Goal: Task Accomplishment & Management: Complete application form

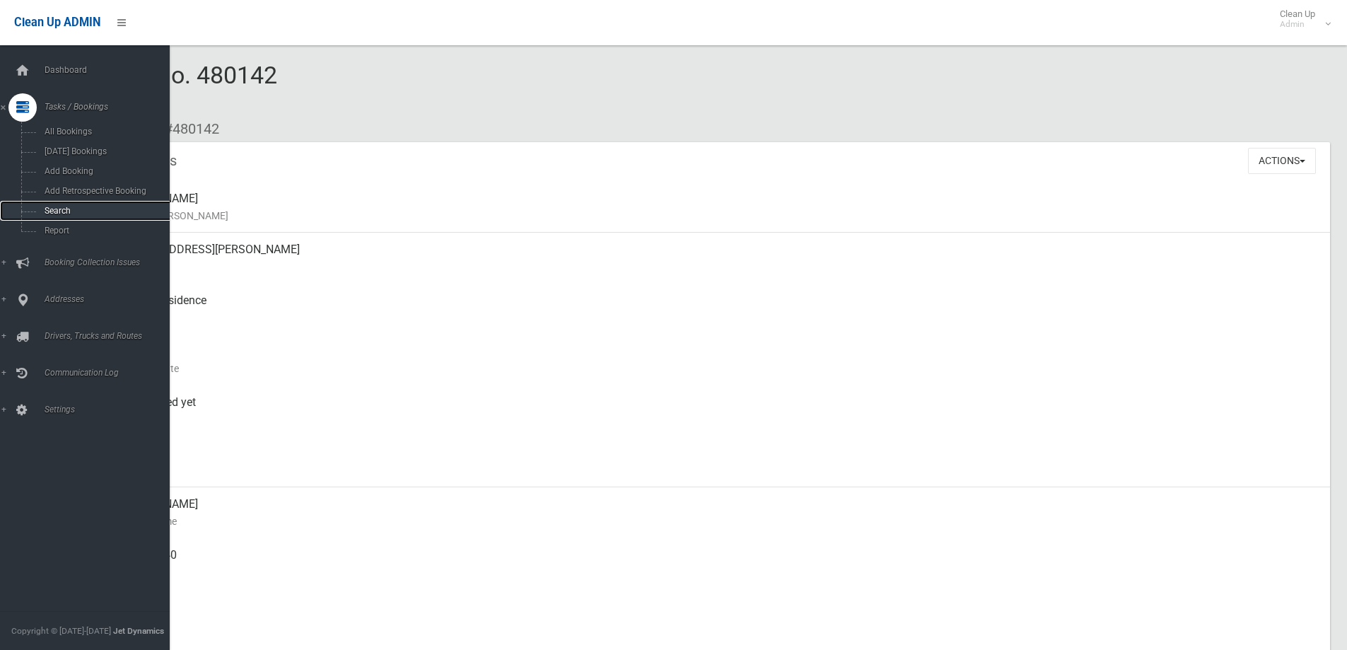
click at [40, 210] on span "Search" at bounding box center [104, 211] width 128 height 10
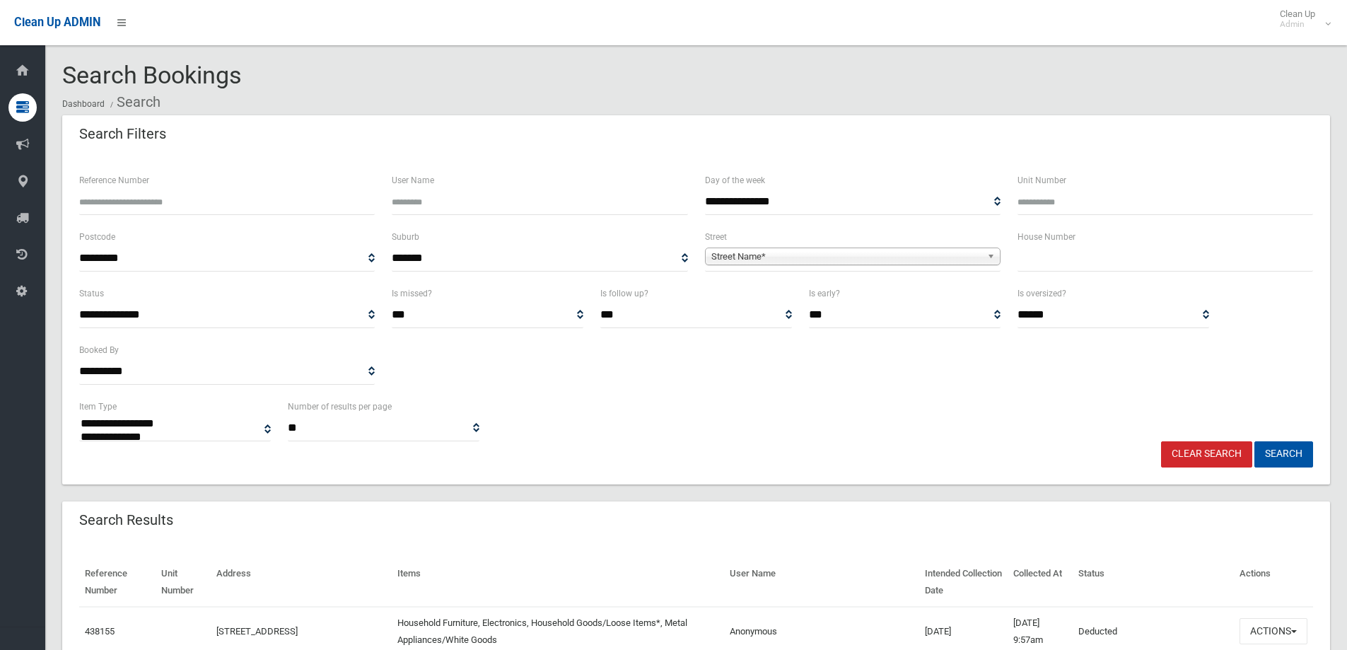
select select
click at [1070, 262] on input "text" at bounding box center [1165, 258] width 296 height 26
type input "*"
click at [988, 255] on b at bounding box center [993, 256] width 13 height 16
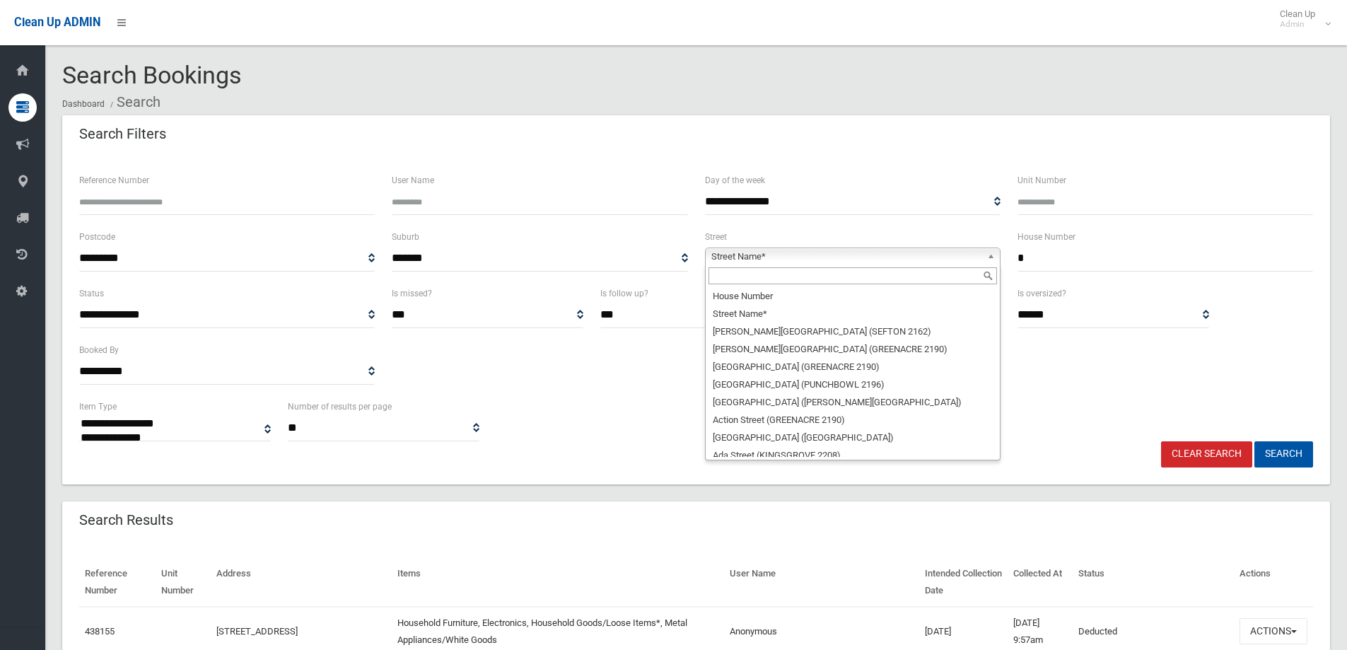
click at [886, 279] on input "text" at bounding box center [852, 275] width 288 height 17
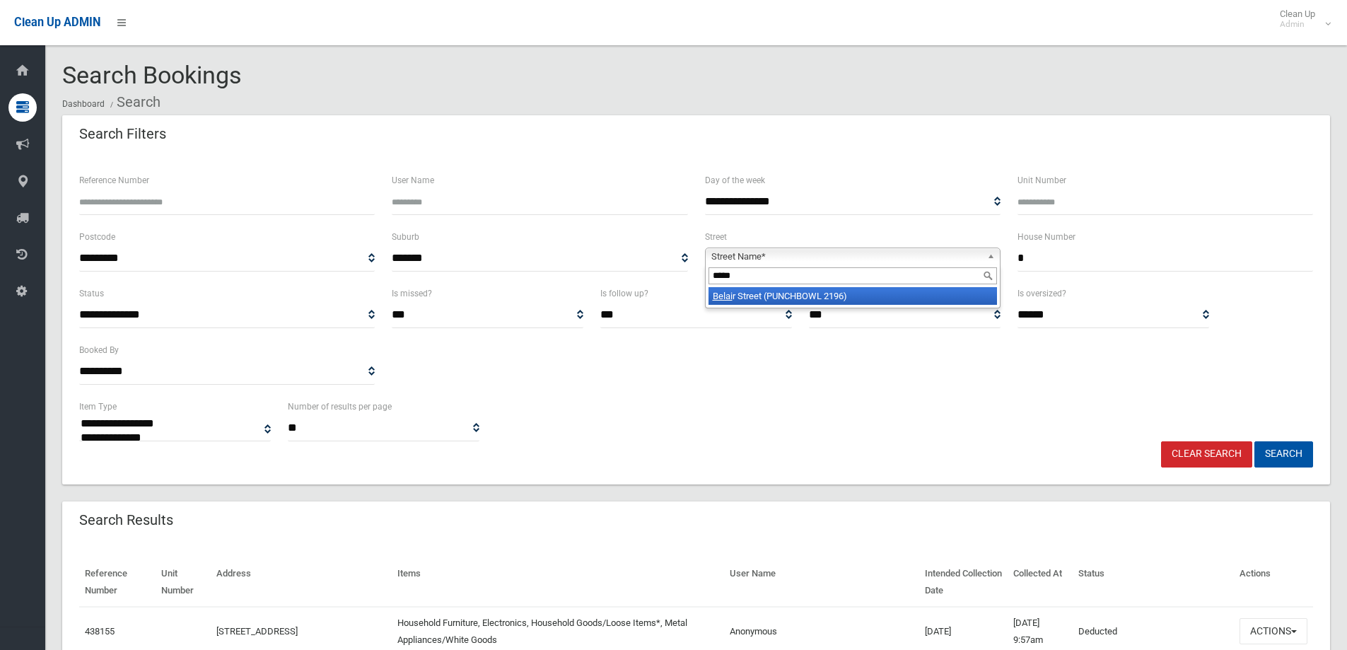
type input "*****"
click at [859, 291] on li "Belai r Street (PUNCHBOWL 2196)" at bounding box center [852, 296] width 288 height 18
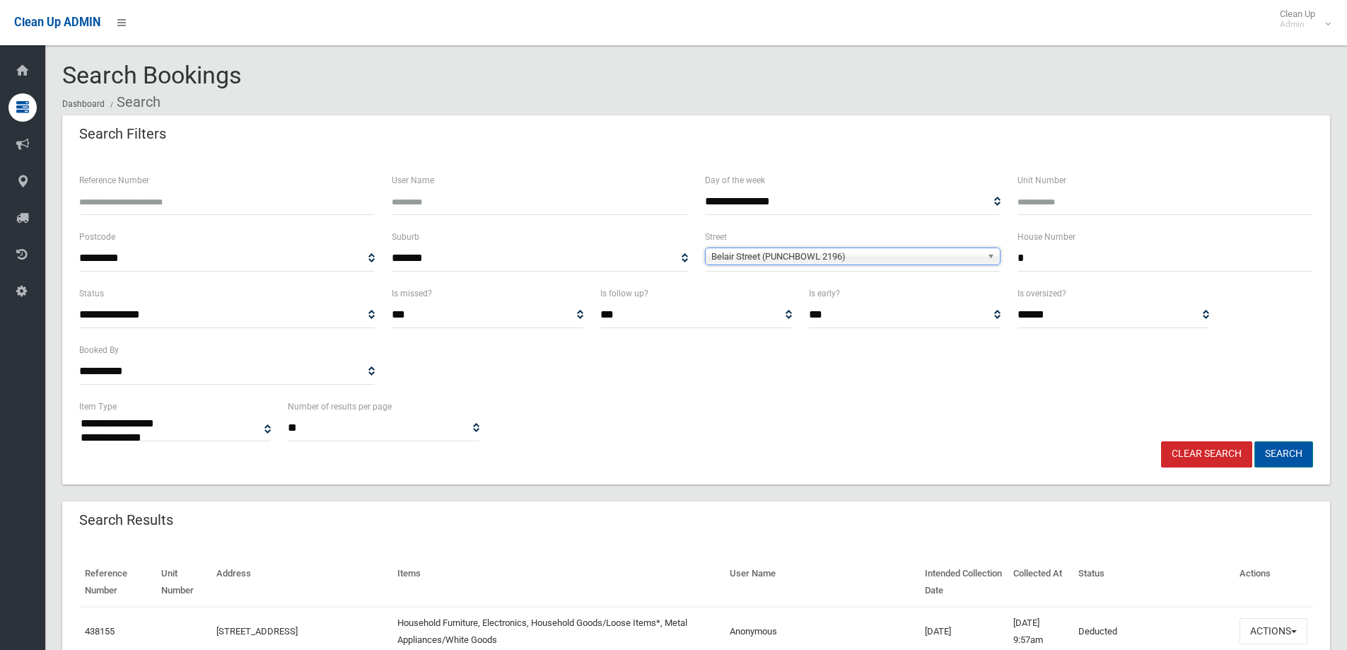
click at [1275, 454] on button "Search" at bounding box center [1283, 454] width 59 height 26
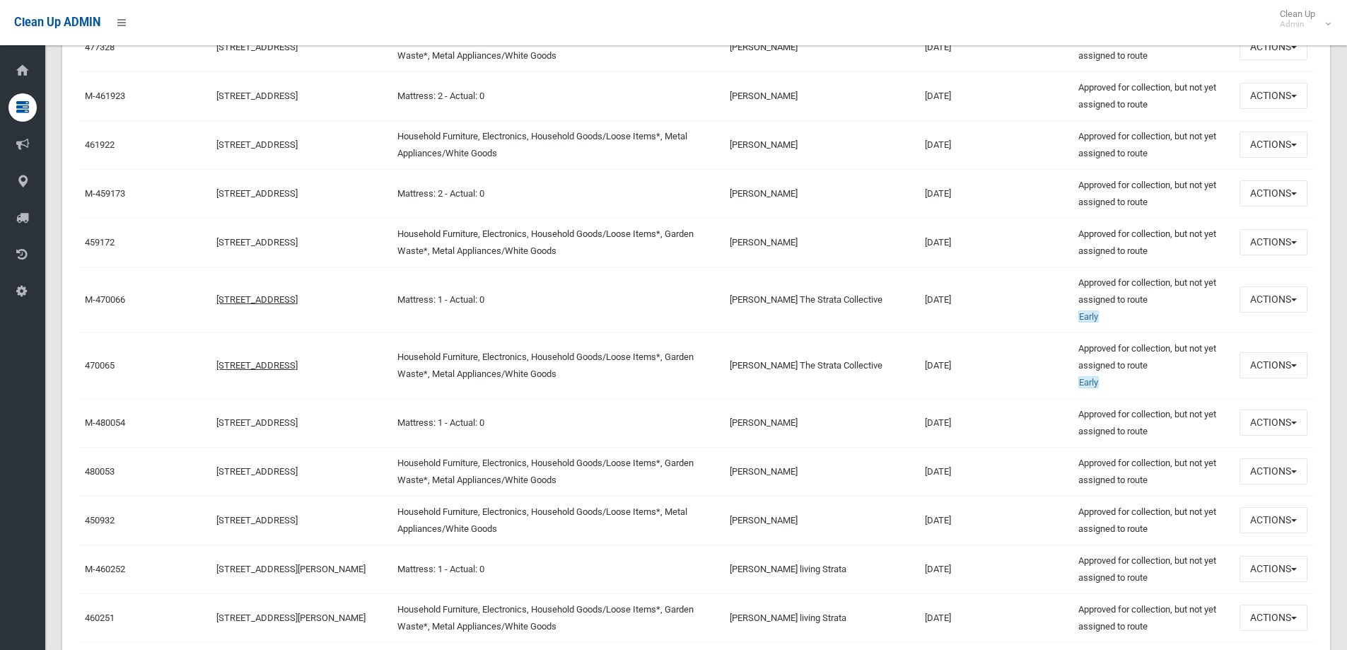
scroll to position [983, 0]
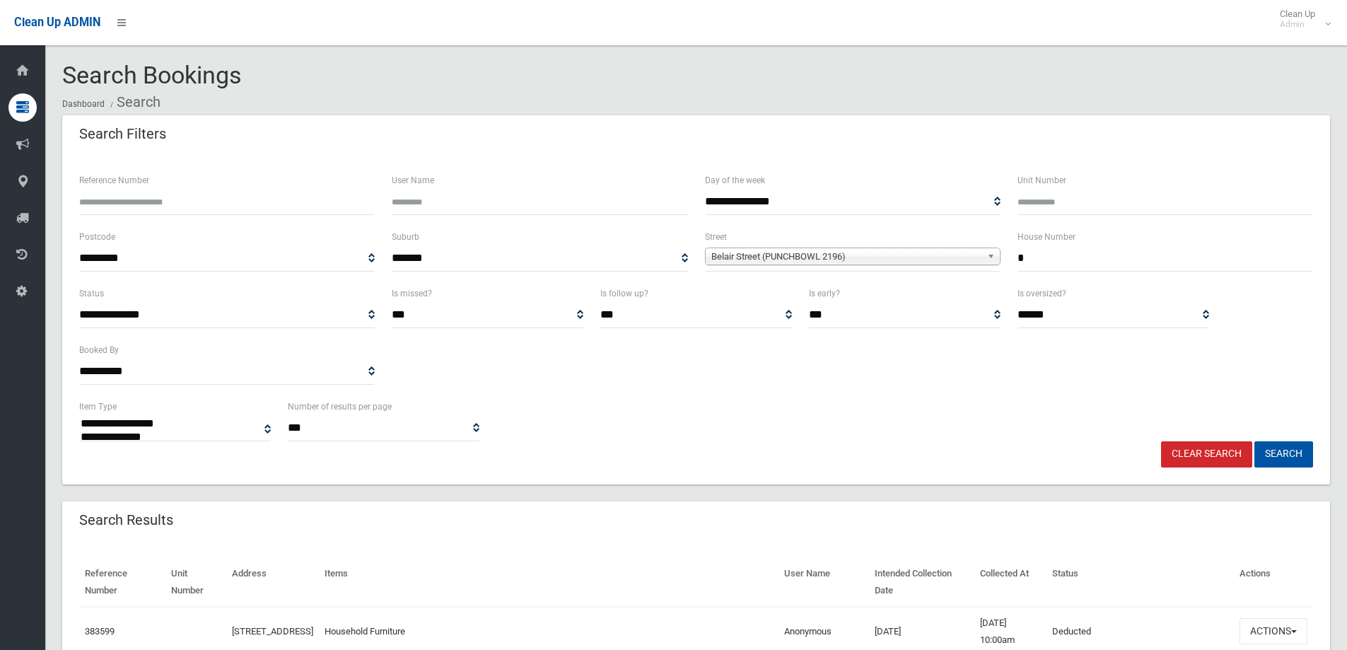
select select
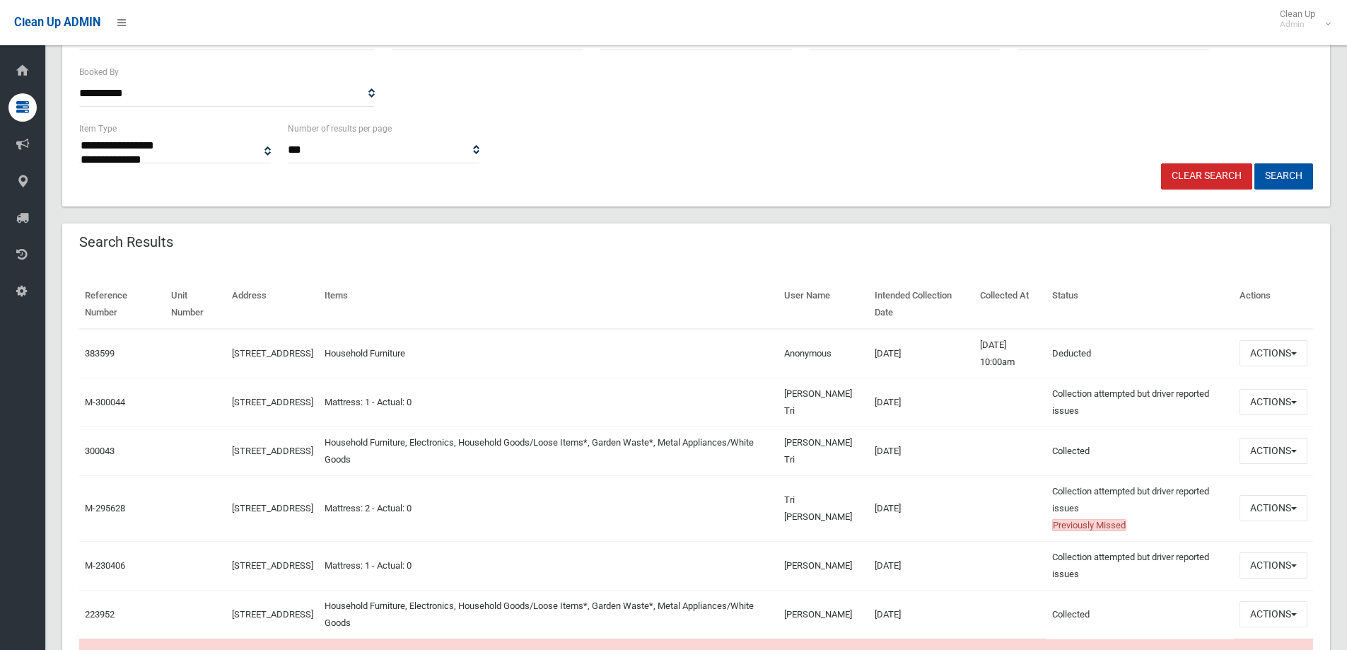
scroll to position [290, 0]
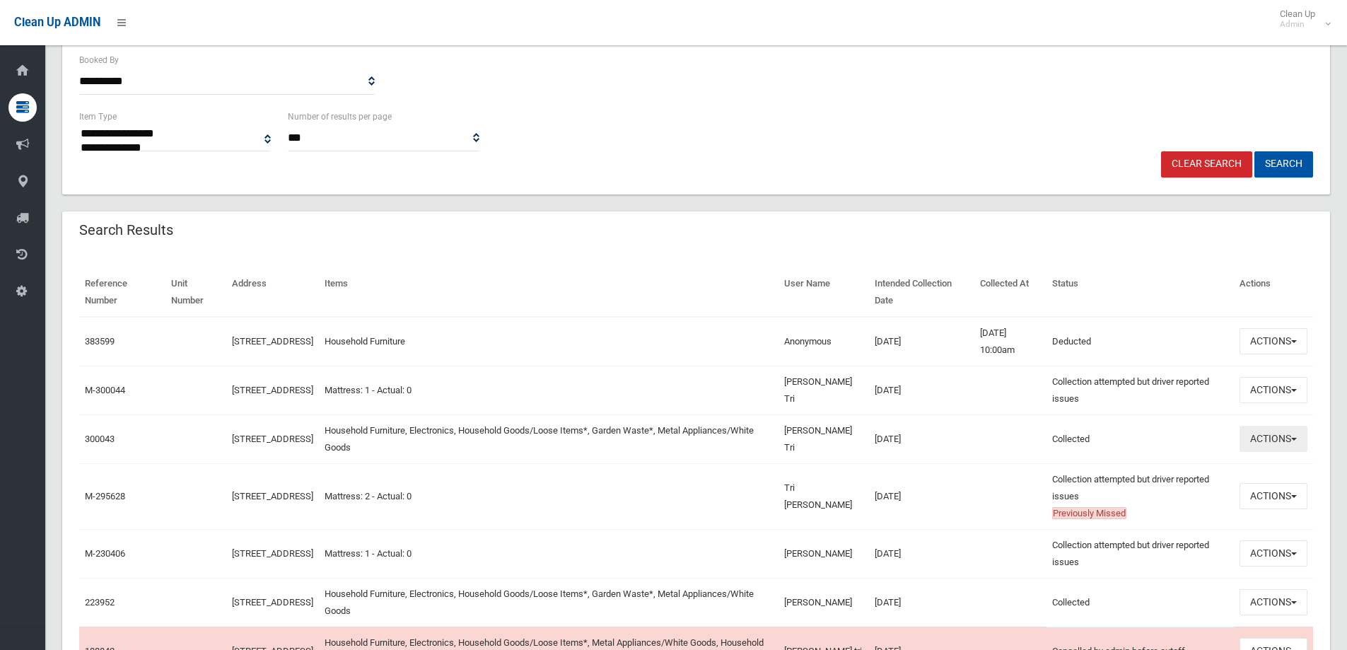
click at [1299, 434] on button "Actions" at bounding box center [1273, 439] width 68 height 26
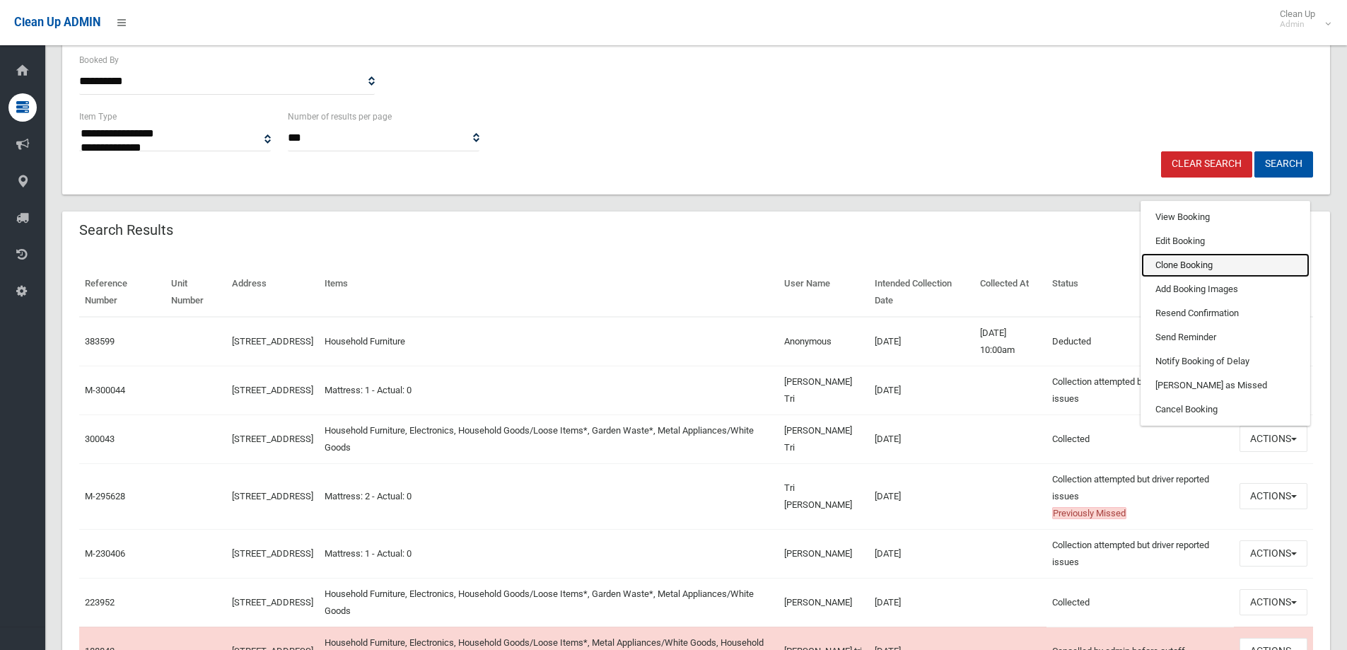
click at [1214, 267] on link "Clone Booking" at bounding box center [1225, 265] width 168 height 24
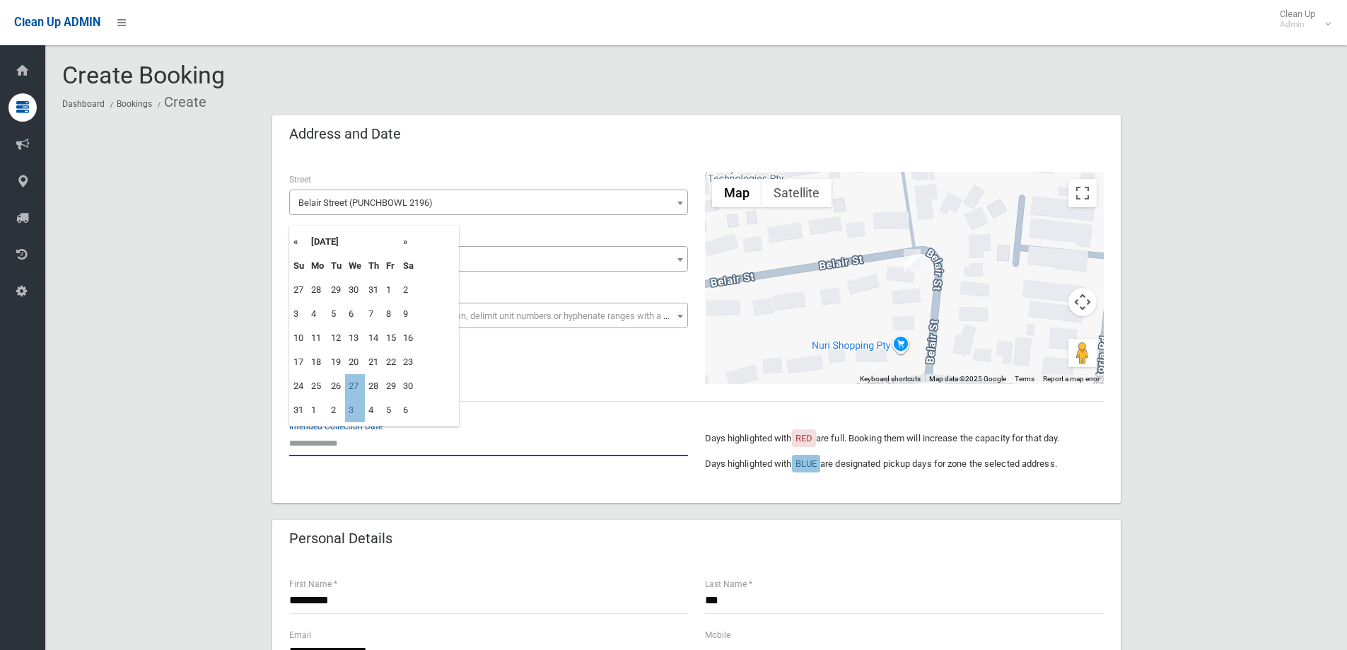
click at [325, 440] on input "text" at bounding box center [488, 443] width 399 height 26
click at [355, 407] on td "3" at bounding box center [355, 410] width 20 height 24
type input "**********"
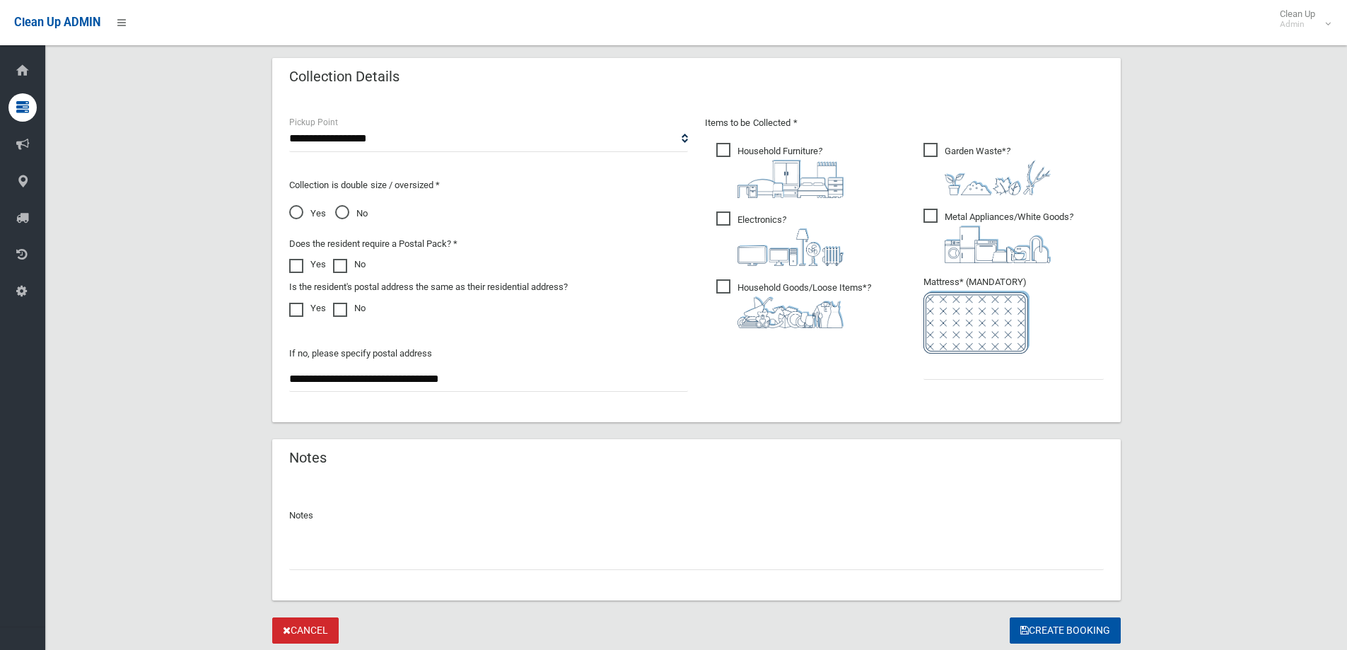
scroll to position [716, 0]
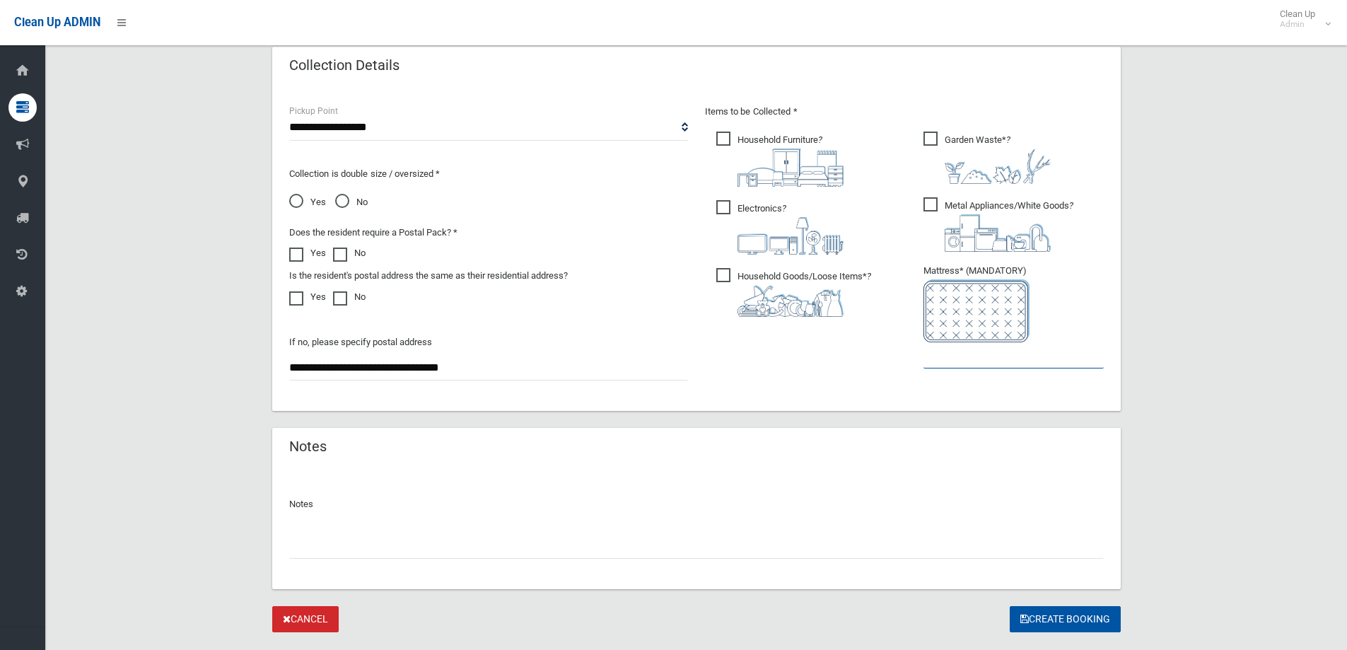
click at [953, 361] on input "text" at bounding box center [1013, 355] width 180 height 26
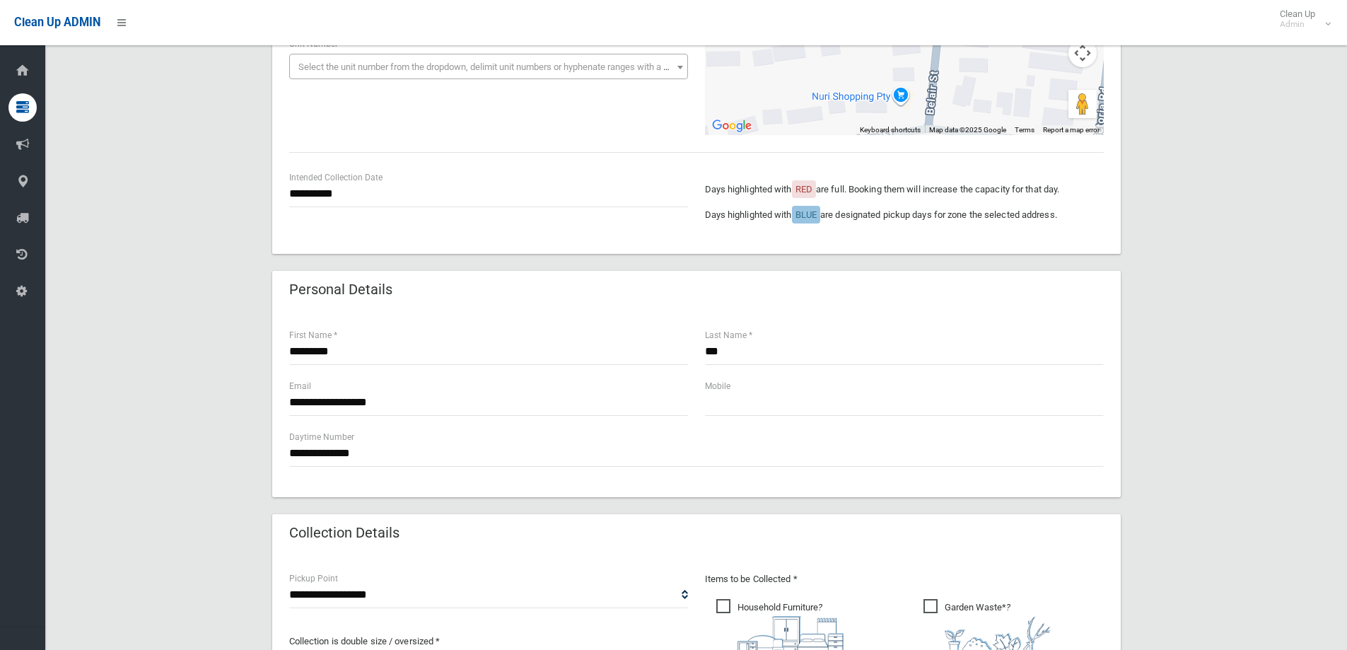
scroll to position [258, 0]
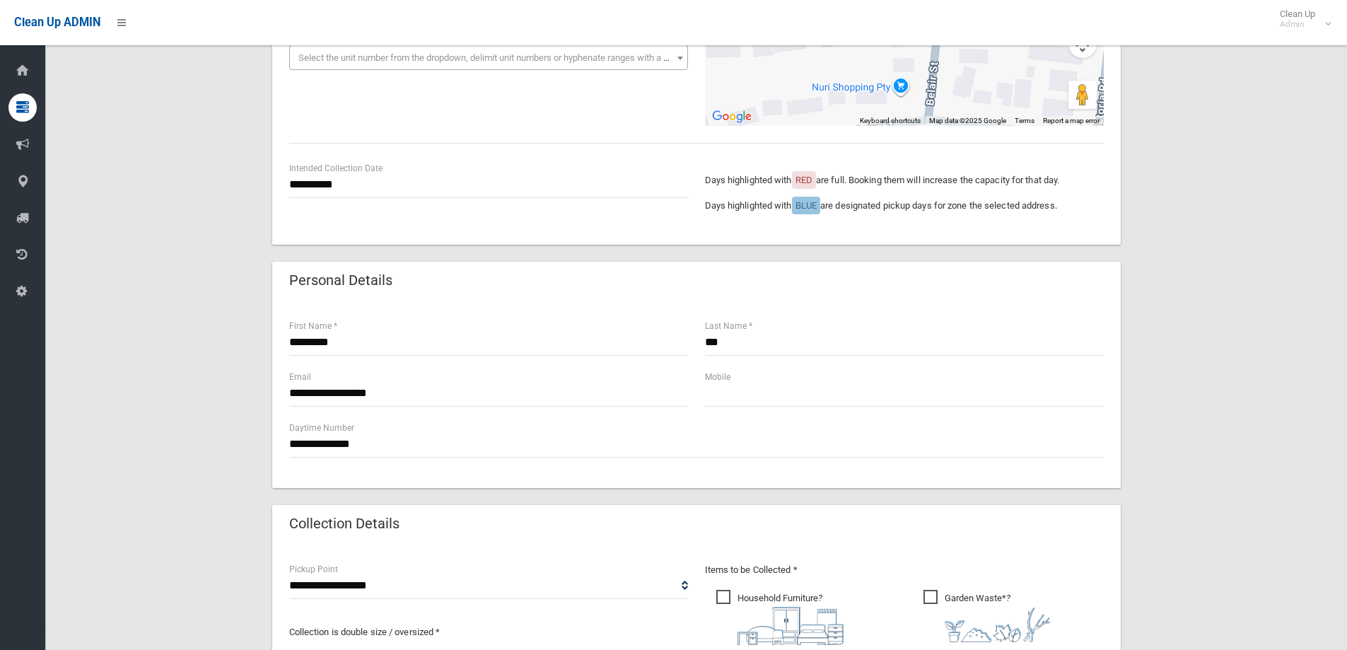
type input "*"
click at [761, 404] on input "text" at bounding box center [904, 393] width 399 height 26
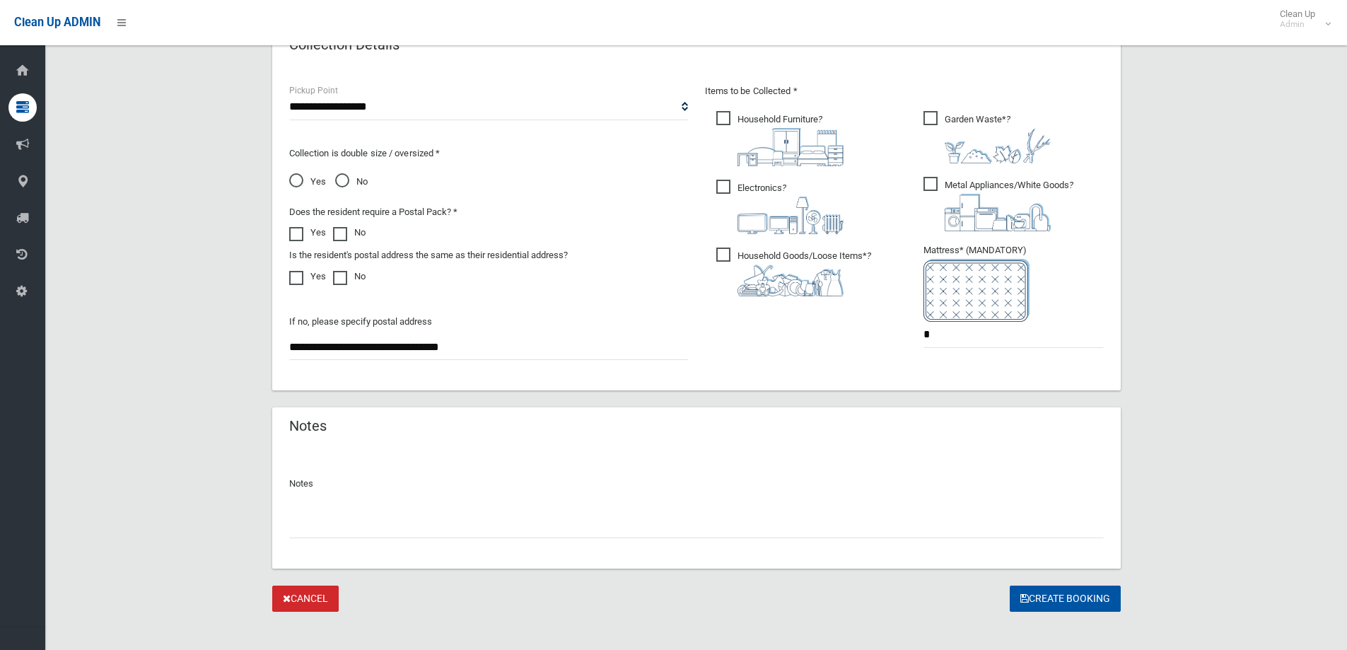
scroll to position [749, 0]
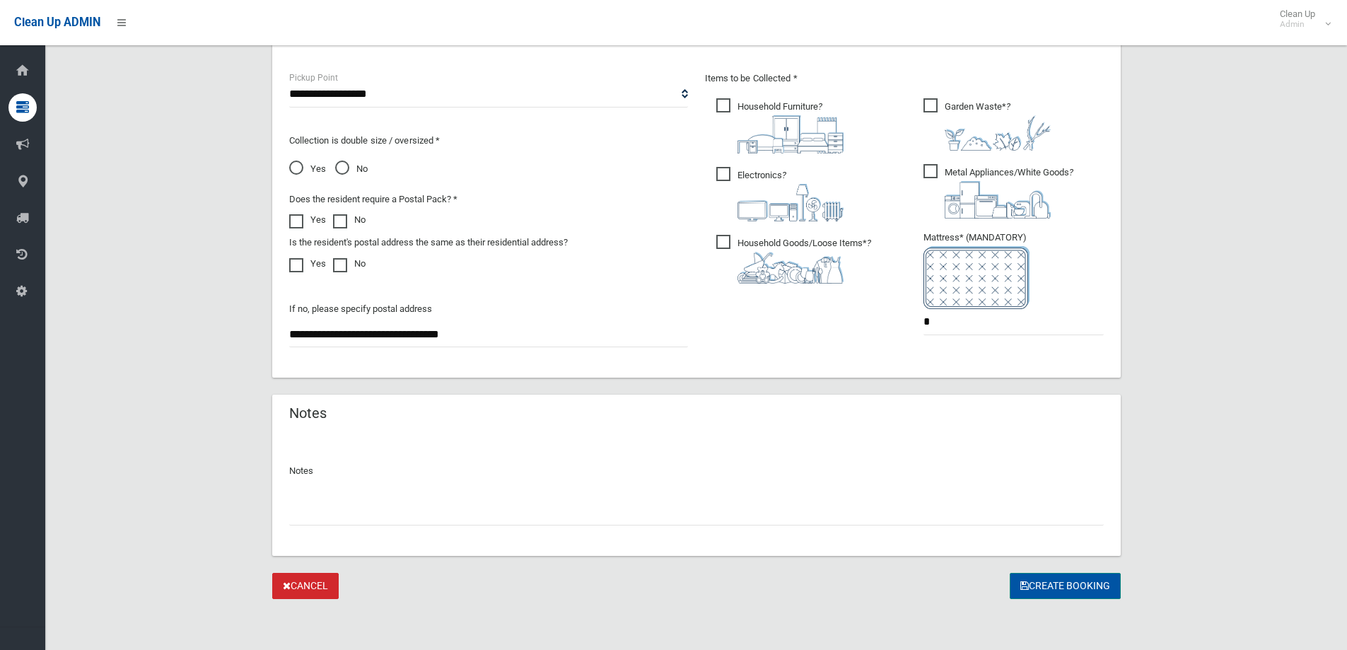
type input "**********"
click at [1065, 582] on button "Create Booking" at bounding box center [1065, 586] width 111 height 26
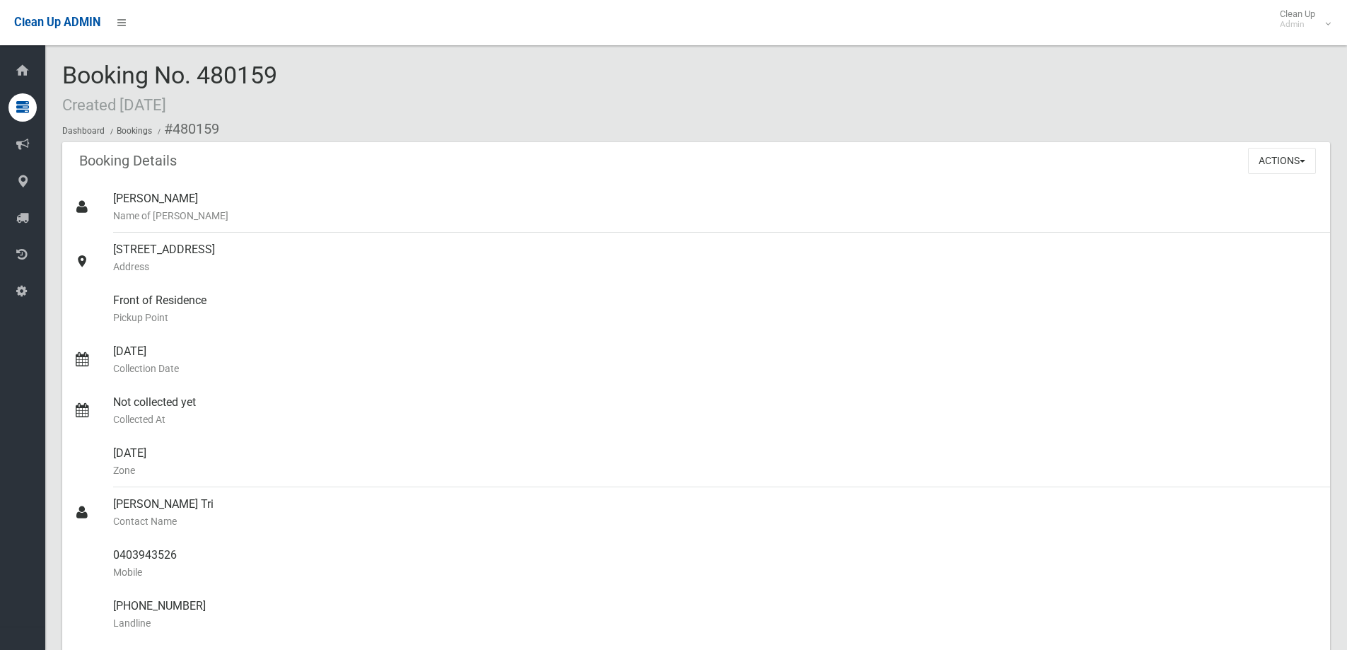
click at [1346, 155] on html "Clean Up ADMIN Clean Up Admin Logout Booking No. 480159 Created [DATE] Dashboar…" at bounding box center [673, 325] width 1347 height 650
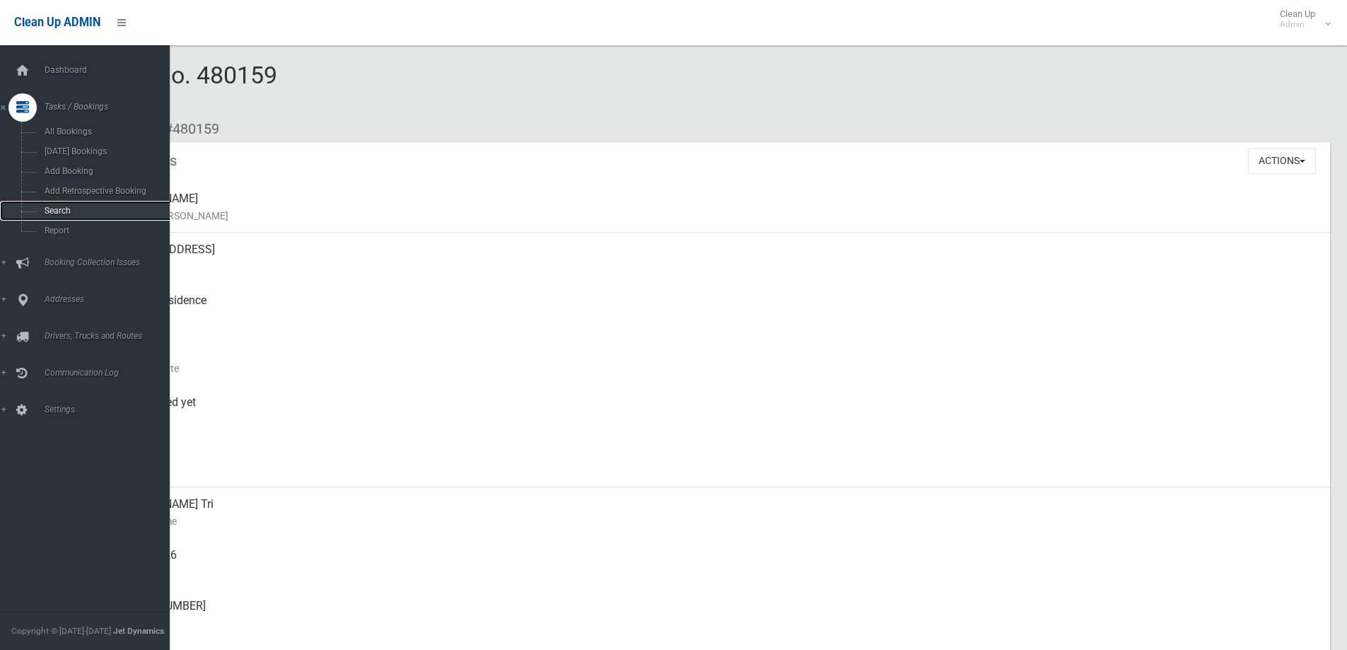
click at [41, 209] on span "Search" at bounding box center [104, 211] width 128 height 10
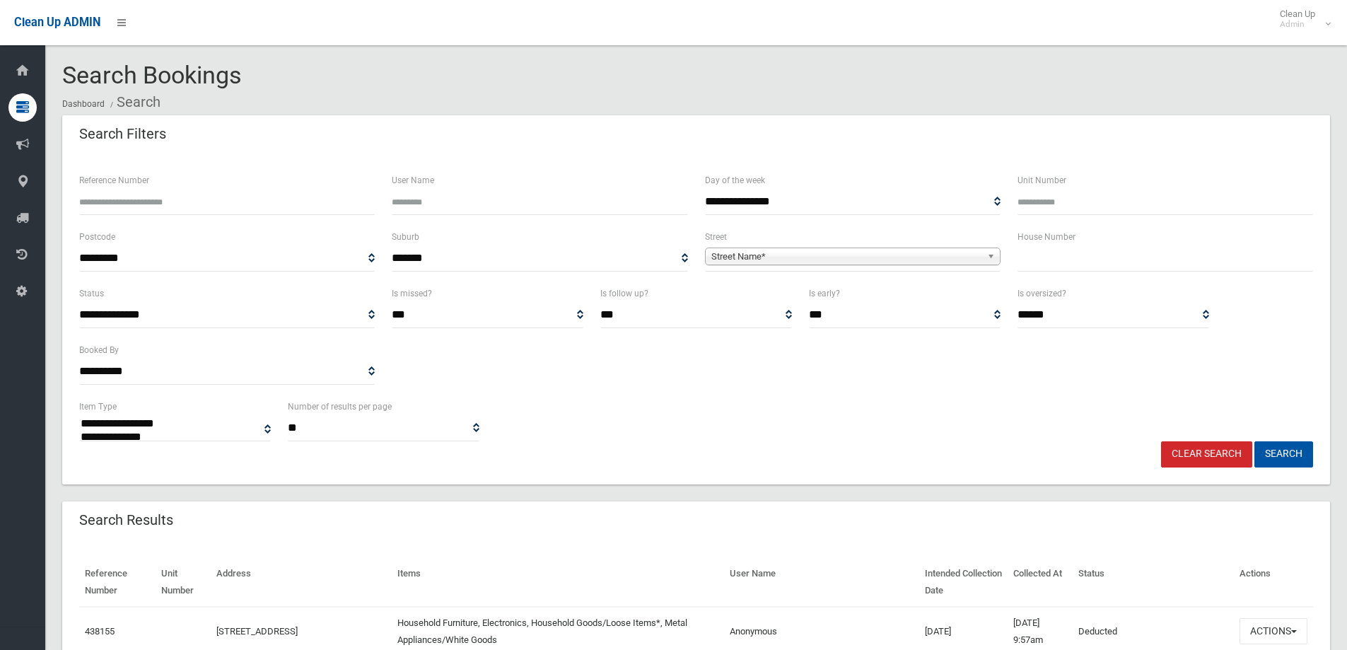
select select
click at [1106, 267] on input "text" at bounding box center [1165, 258] width 296 height 26
type input "*"
click at [990, 256] on b at bounding box center [993, 256] width 13 height 16
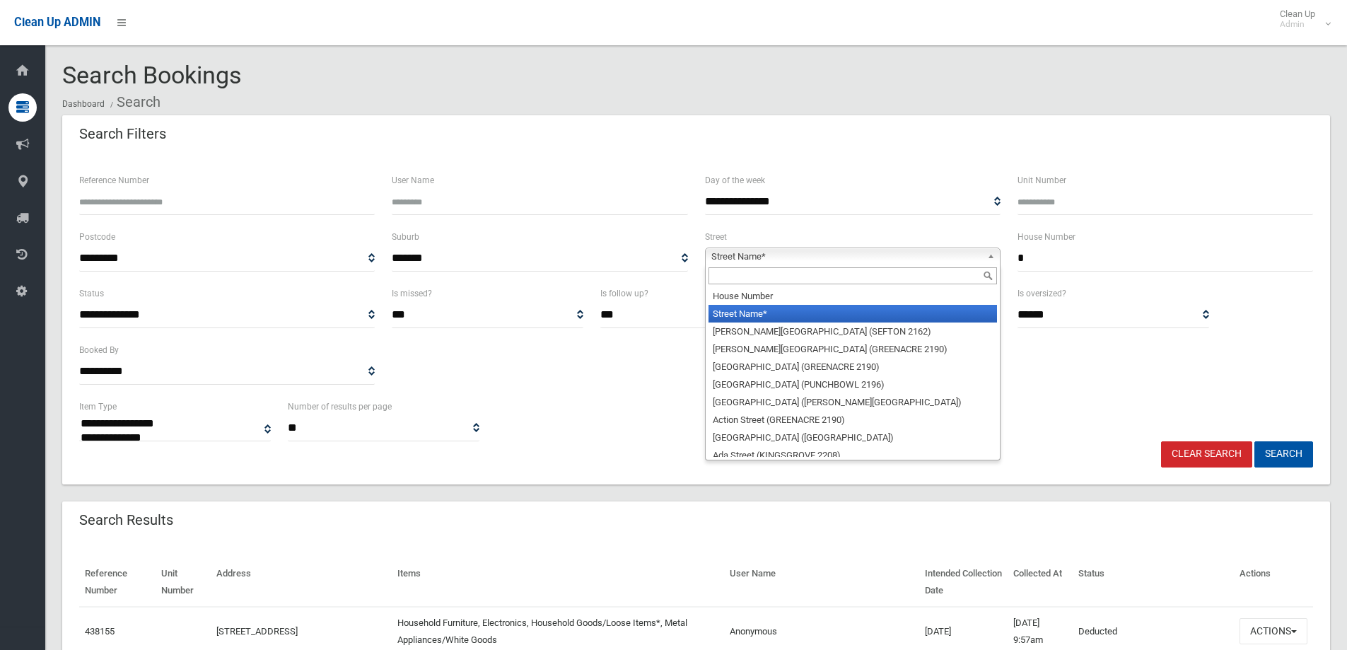
click at [892, 276] on input "text" at bounding box center [852, 275] width 288 height 17
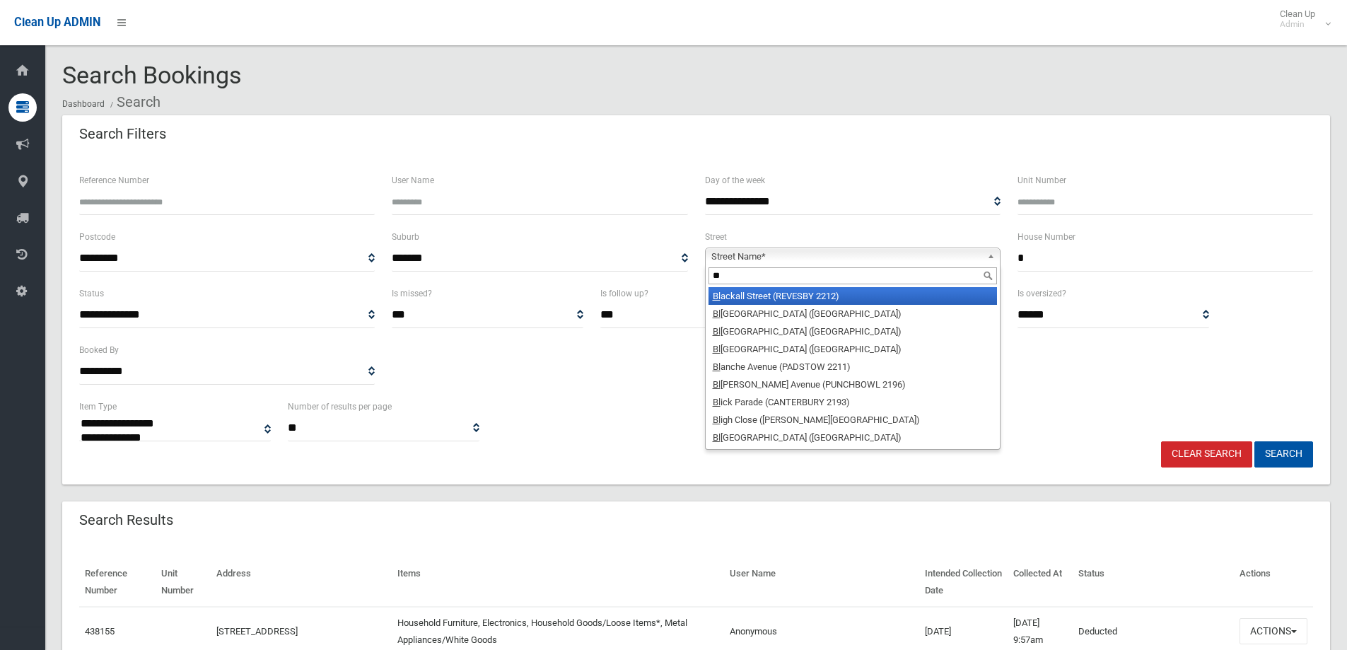
type input "*"
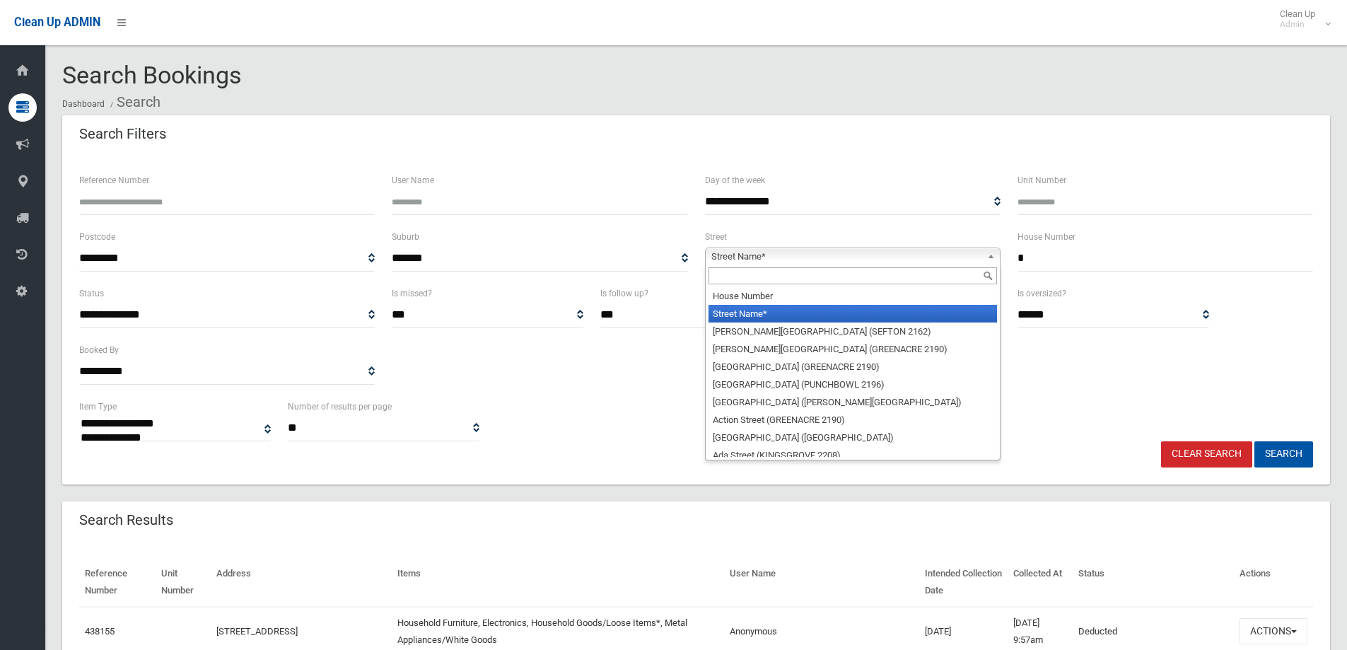
click at [1063, 263] on input "*" at bounding box center [1165, 258] width 296 height 26
click at [994, 254] on b at bounding box center [993, 256] width 13 height 16
click at [894, 278] on input "text" at bounding box center [852, 275] width 288 height 17
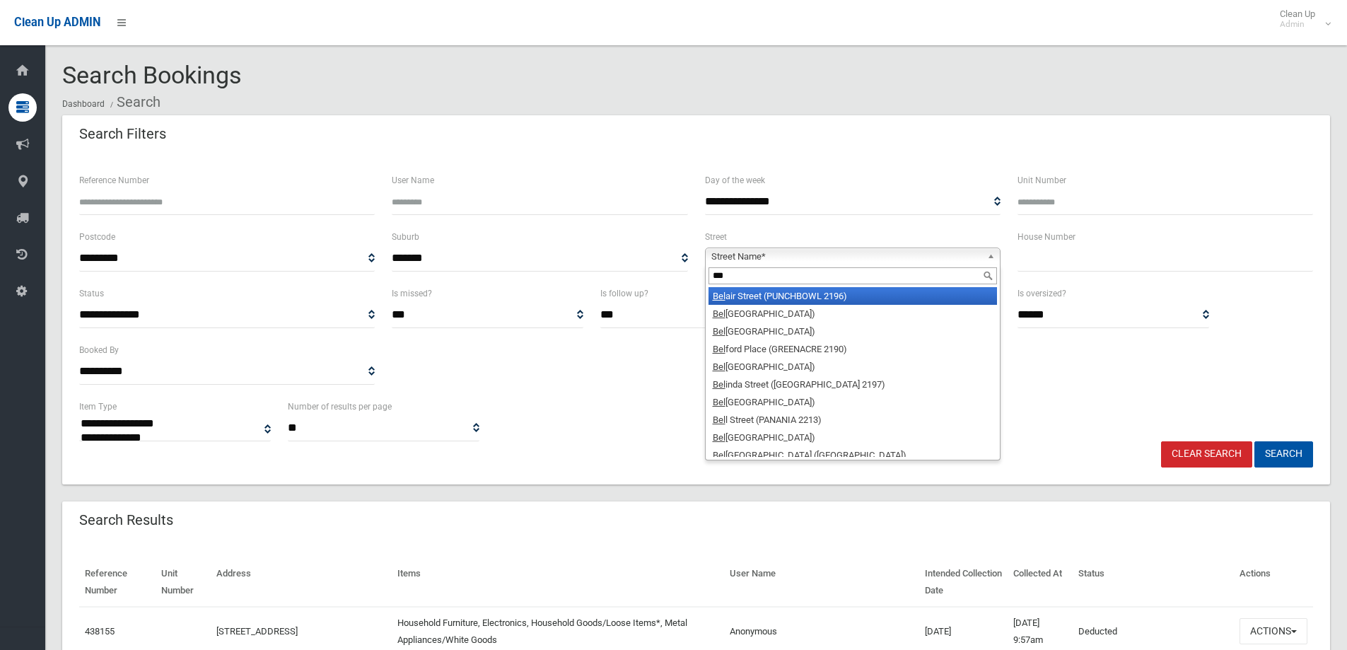
type input "***"
click at [888, 293] on li "Bel air Street (PUNCHBOWL 2196)" at bounding box center [852, 296] width 288 height 18
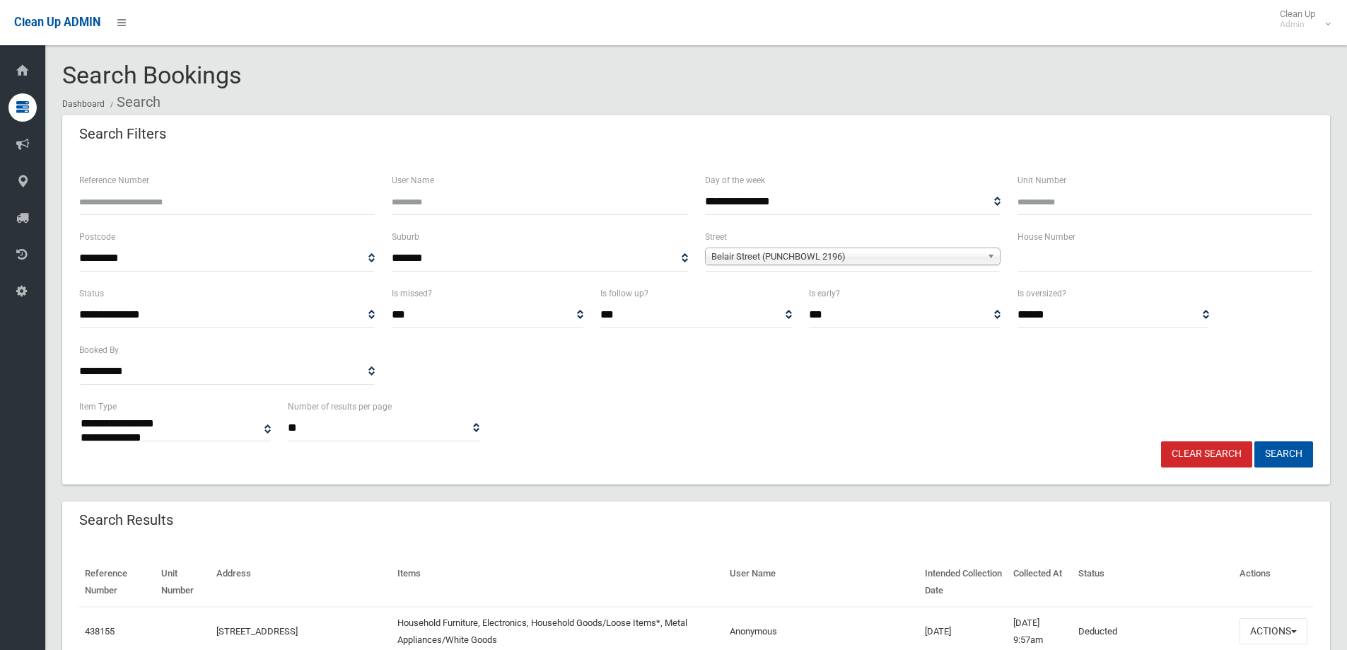
click at [1035, 267] on input "text" at bounding box center [1165, 258] width 296 height 26
type input "*"
click at [1254, 441] on button "Search" at bounding box center [1283, 454] width 59 height 26
click at [1300, 458] on button "Search" at bounding box center [1283, 454] width 59 height 26
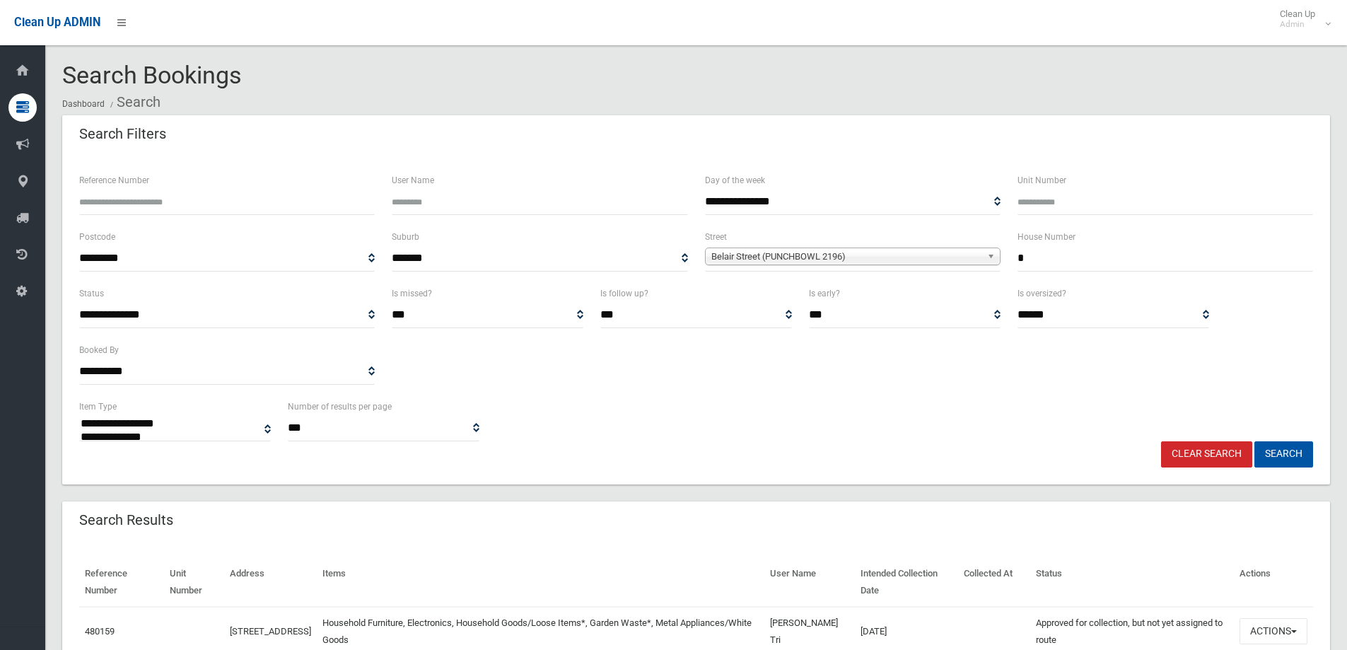
select select
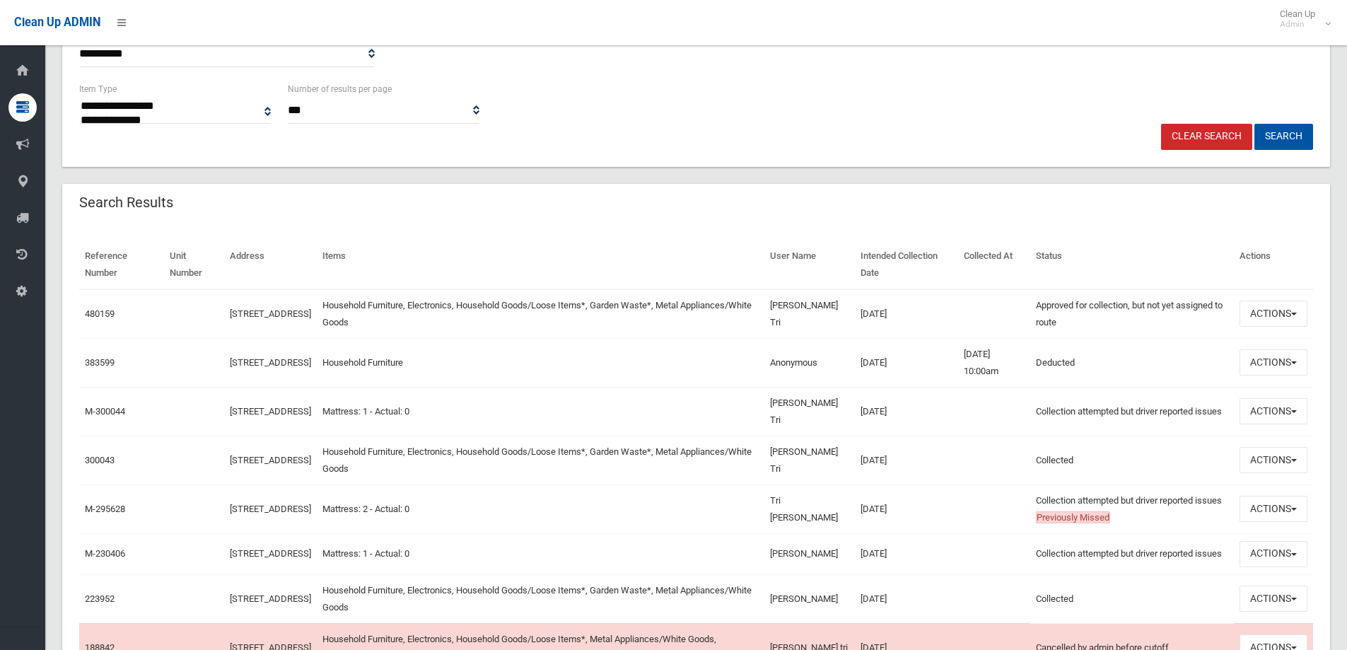
scroll to position [322, 0]
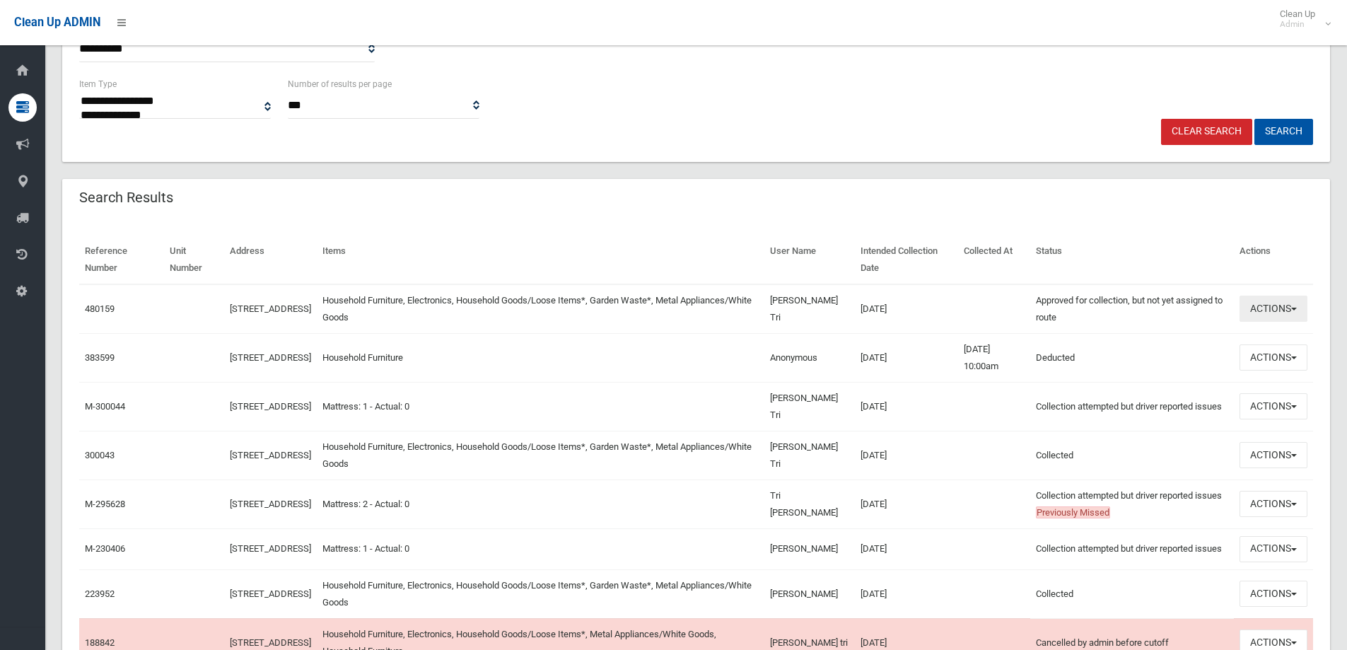
click at [1300, 307] on button "Actions" at bounding box center [1273, 309] width 68 height 26
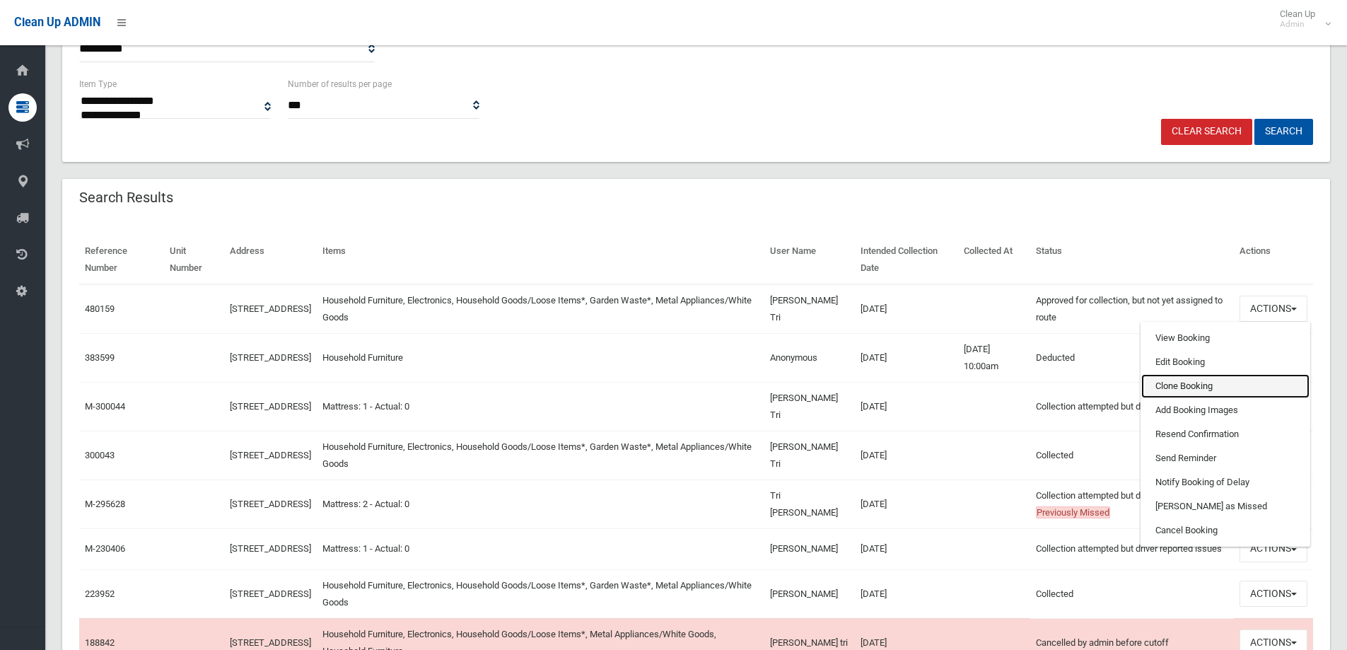
click at [1220, 384] on link "Clone Booking" at bounding box center [1225, 386] width 168 height 24
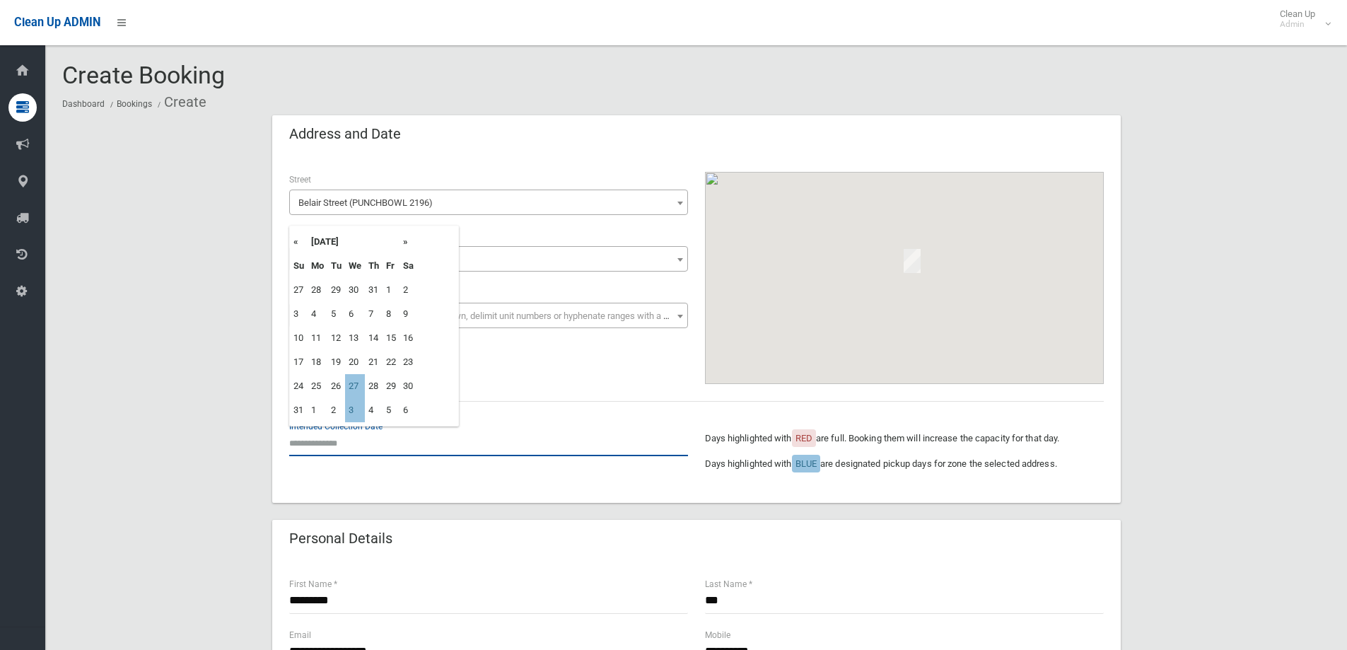
click at [339, 438] on input "text" at bounding box center [488, 443] width 399 height 26
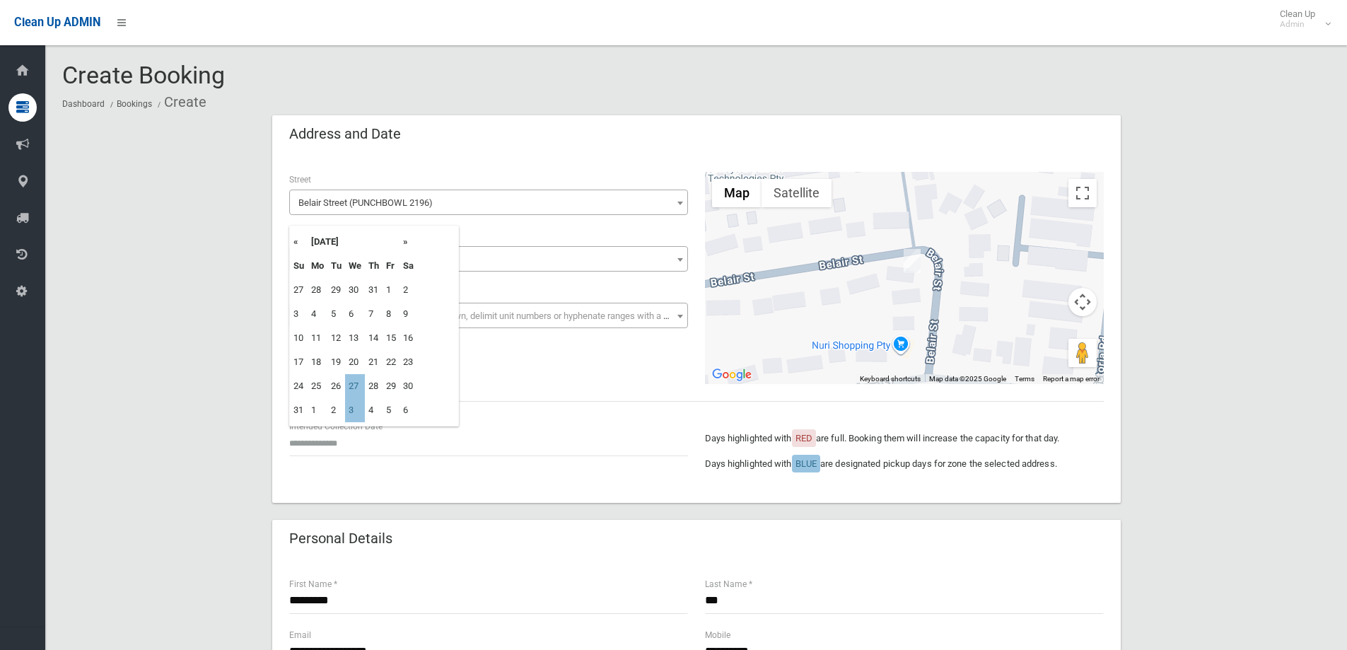
click at [408, 241] on th "»" at bounding box center [408, 242] width 18 height 24
click at [349, 383] on td "26" at bounding box center [355, 386] width 20 height 24
type input "**********"
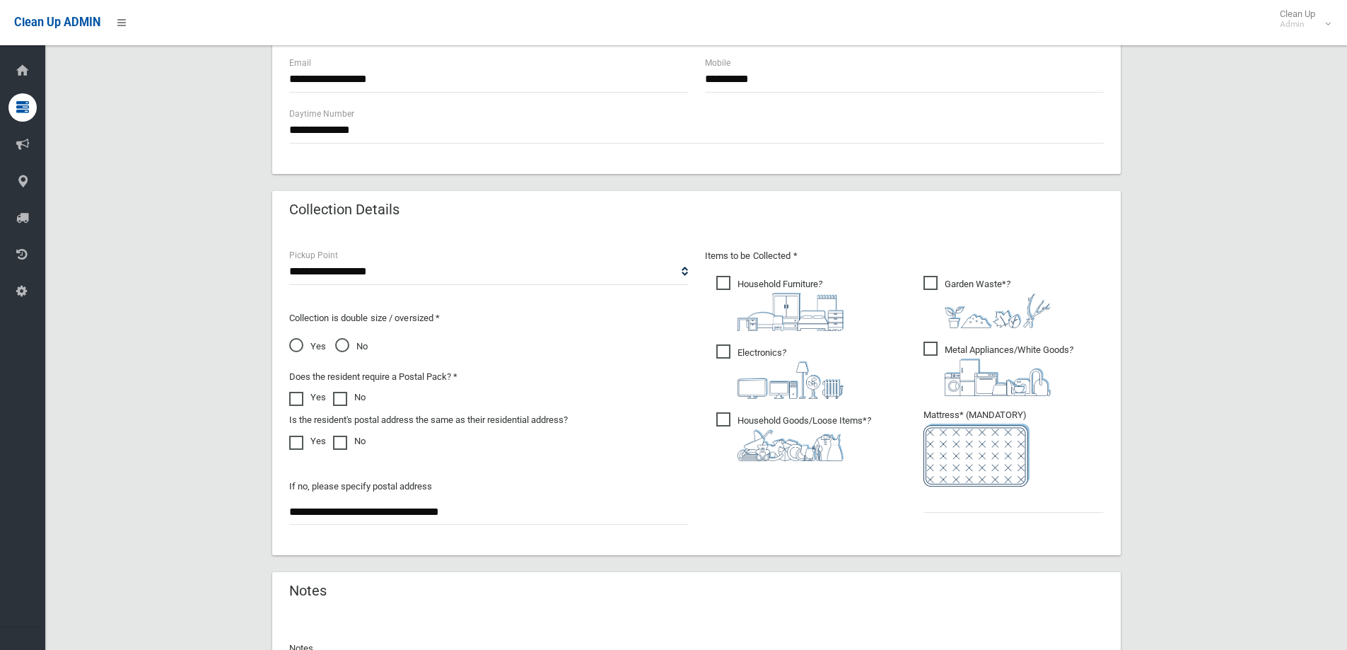
scroll to position [605, 0]
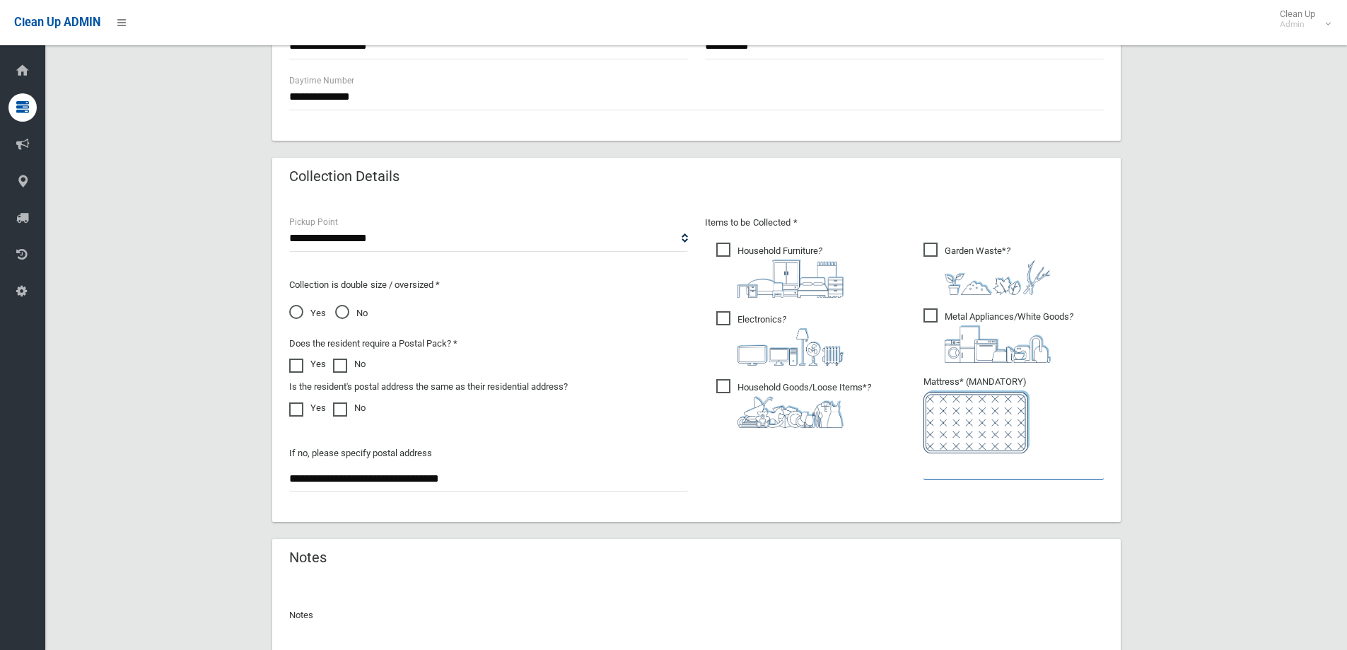
click at [952, 472] on input "text" at bounding box center [1013, 466] width 180 height 26
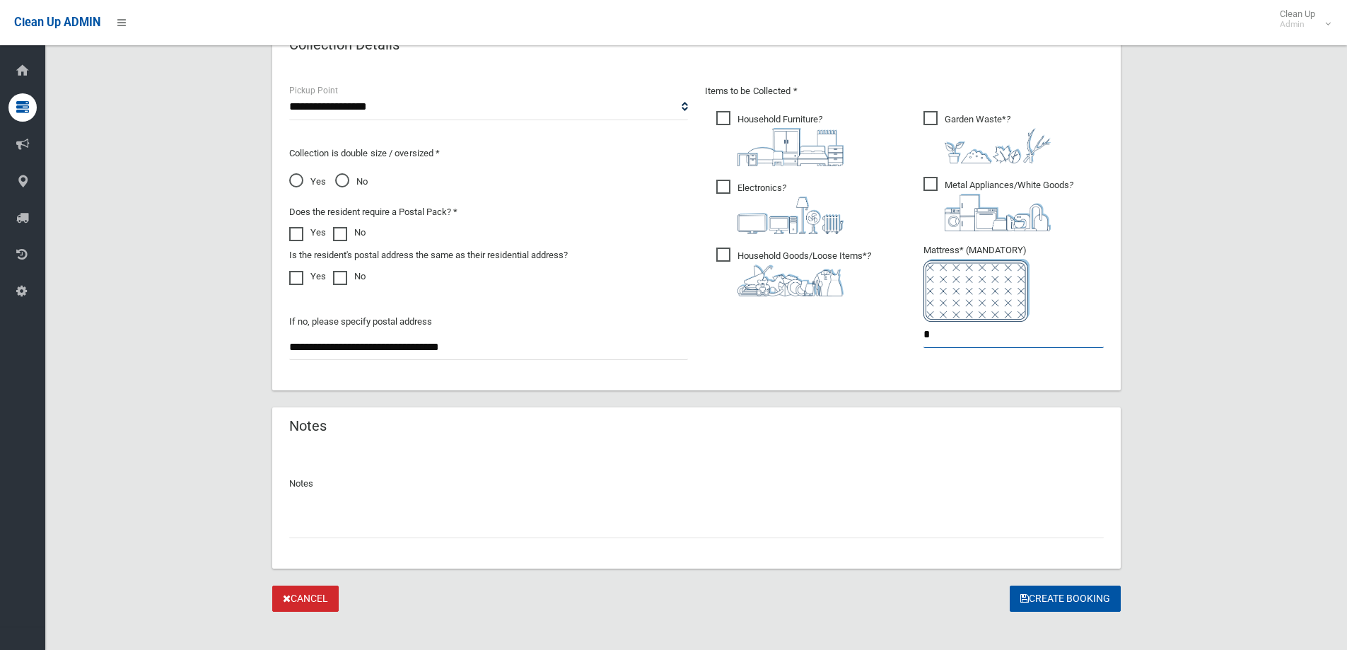
scroll to position [748, 0]
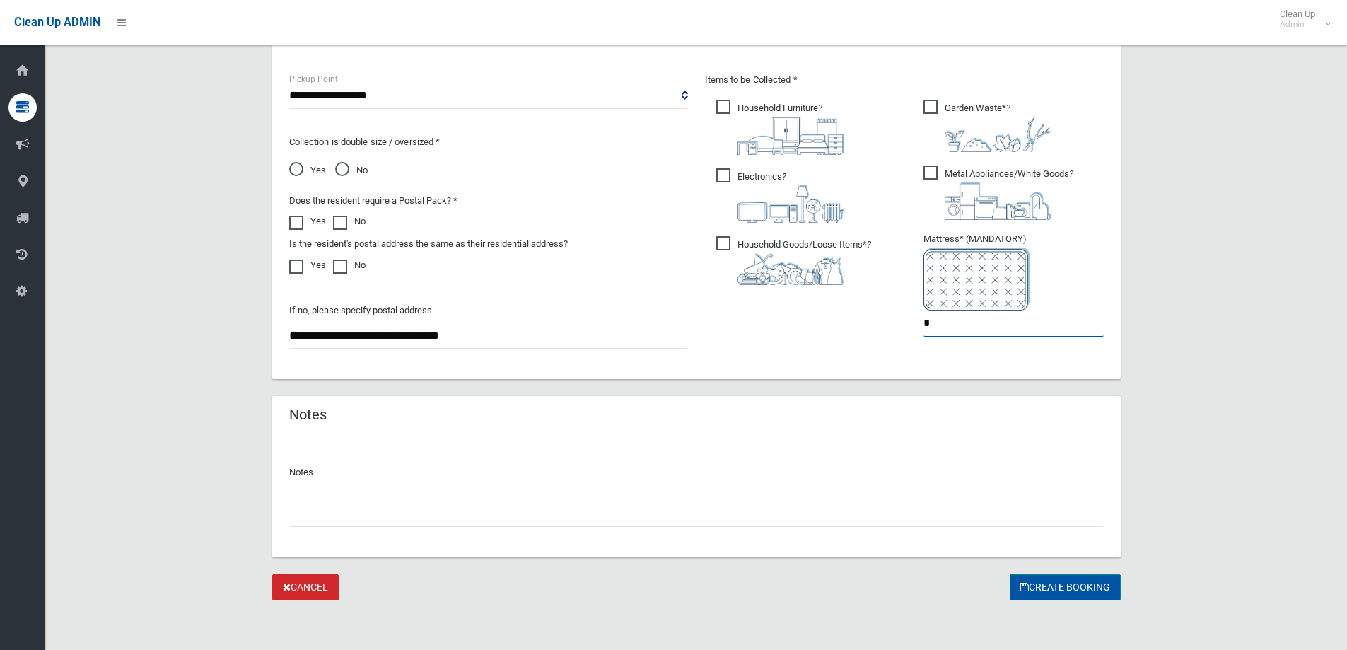
type input "*"
click at [1063, 586] on button "Create Booking" at bounding box center [1065, 587] width 111 height 26
